Goal: Information Seeking & Learning: Learn about a topic

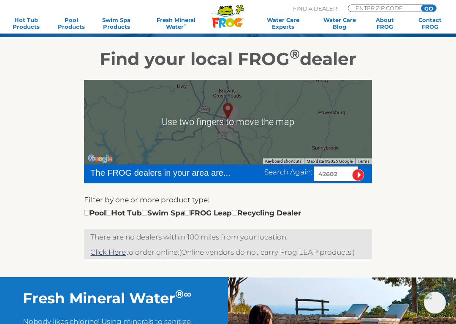
scroll to position [100, 0]
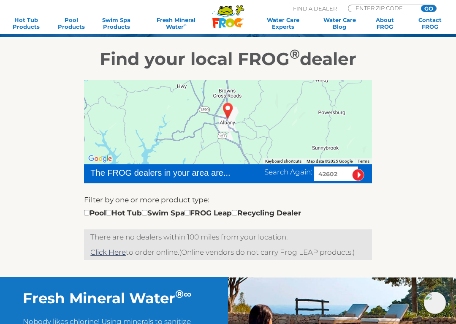
click at [111, 210] on input "checkbox" at bounding box center [108, 212] width 5 height 5
checkbox input "true"
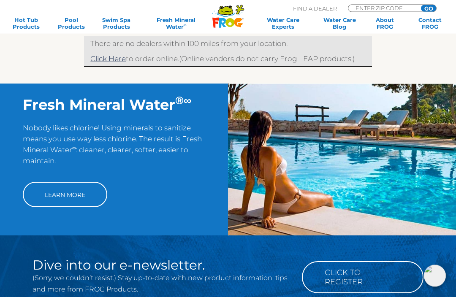
scroll to position [293, 0]
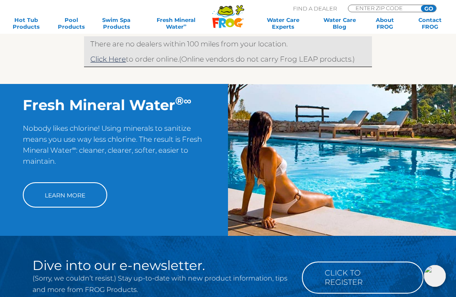
click at [90, 193] on link "Learn More" at bounding box center [65, 194] width 84 height 25
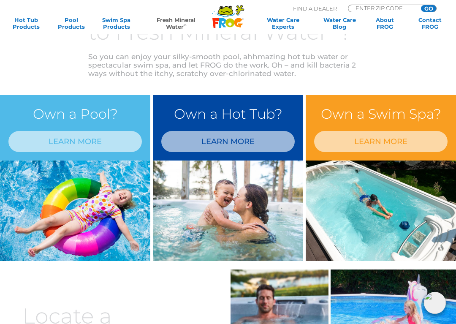
scroll to position [318, 0]
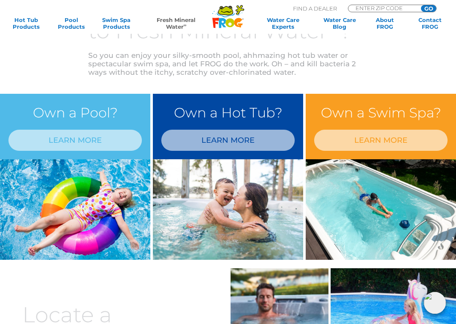
click at [250, 139] on link "LEARN MORE" at bounding box center [227, 140] width 133 height 21
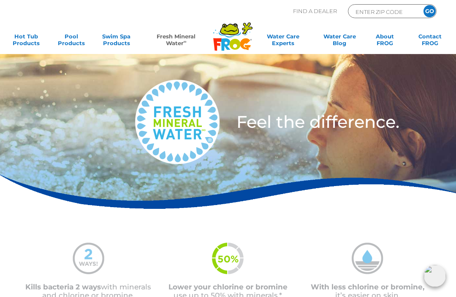
scroll to position [1, 0]
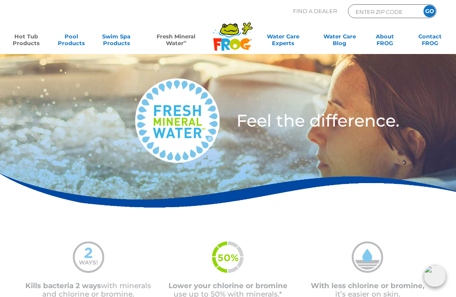
click at [24, 35] on link "Hot Tub Products" at bounding box center [25, 41] width 35 height 17
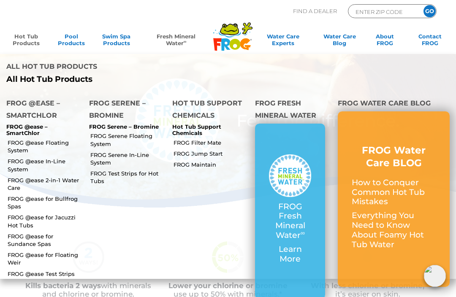
click at [202, 207] on li "Hot Tub Support Chemicals Hot Tub Support Chemicals FROG Filter Mate FROG Jump …" at bounding box center [207, 185] width 83 height 188
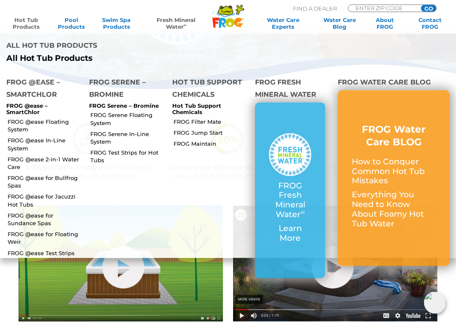
scroll to position [120, 0]
